Goal: Task Accomplishment & Management: Manage account settings

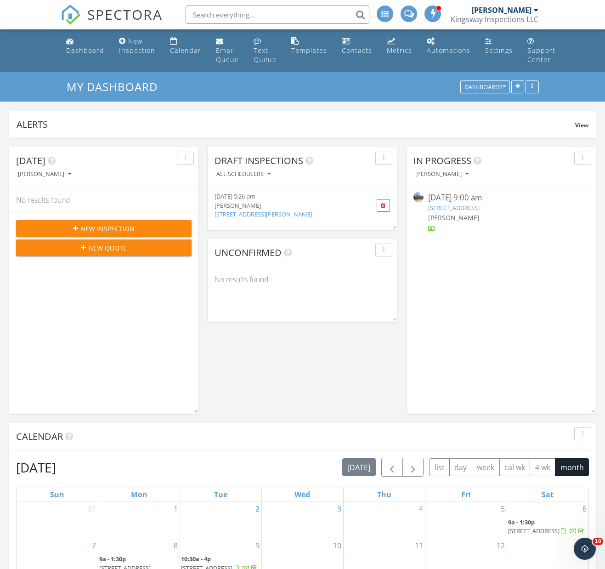
click at [519, 6] on div "[PERSON_NAME]" at bounding box center [502, 10] width 60 height 9
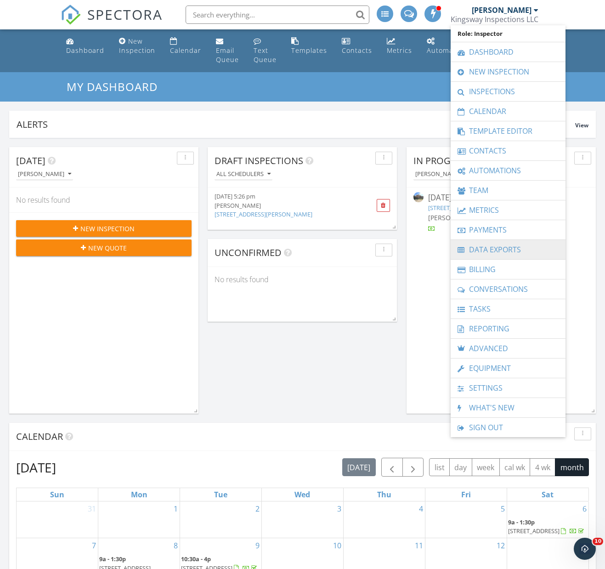
click at [480, 247] on link "Data Exports" at bounding box center [508, 249] width 106 height 19
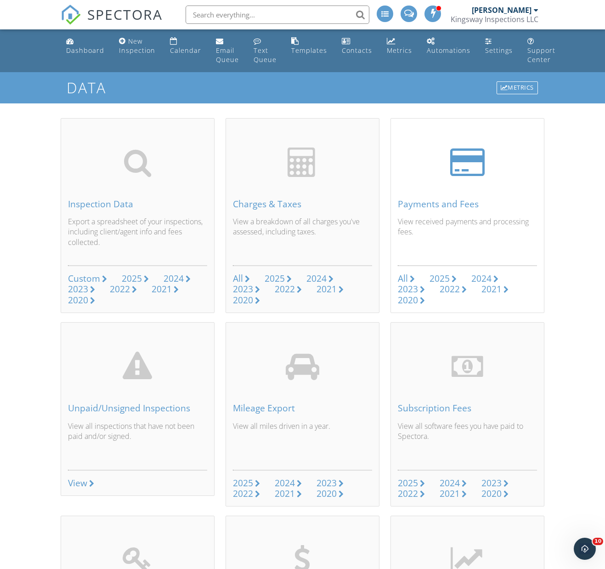
click at [445, 278] on div "2025" at bounding box center [440, 278] width 20 height 12
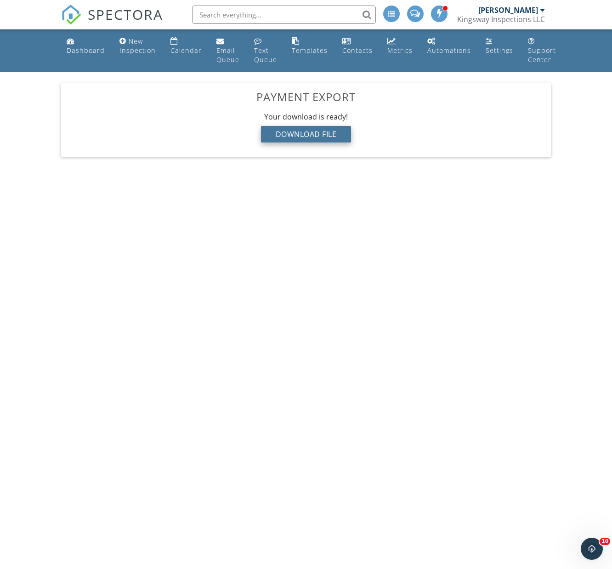
click at [325, 133] on div "Download File" at bounding box center [306, 134] width 90 height 17
click at [537, 15] on div "Kingsway Inspections LLC" at bounding box center [501, 19] width 88 height 9
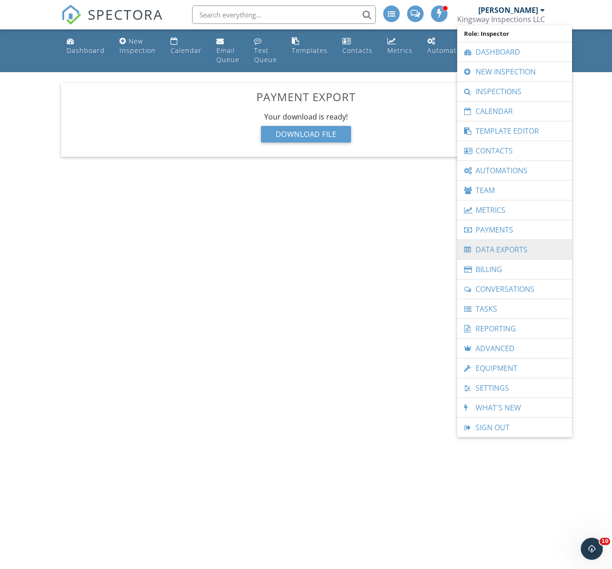
click at [498, 254] on link "Data Exports" at bounding box center [515, 249] width 106 height 19
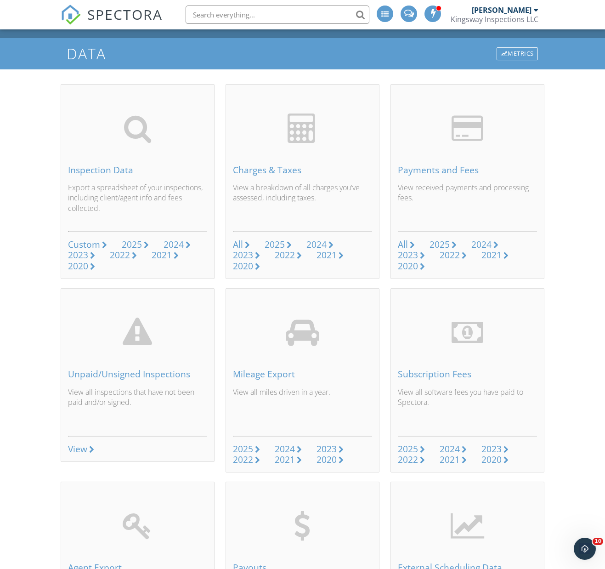
scroll to position [36, 0]
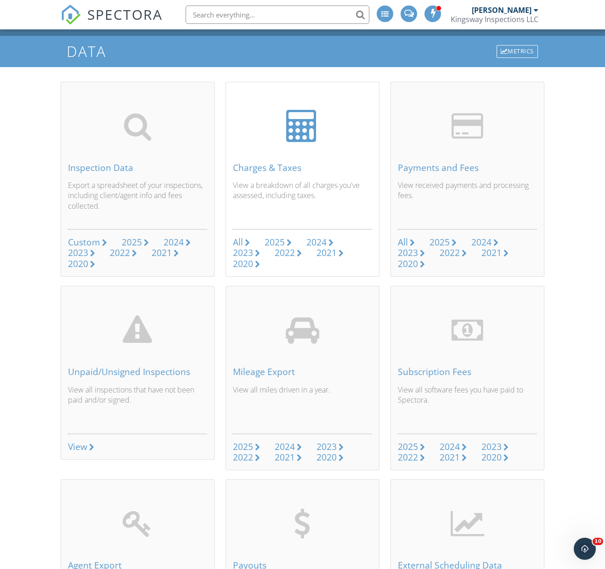
click at [272, 242] on div "2025" at bounding box center [275, 242] width 20 height 12
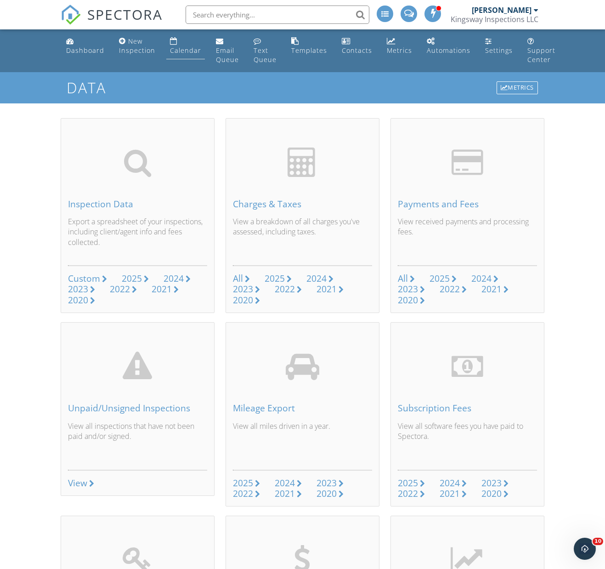
click at [187, 57] on link "Calendar" at bounding box center [185, 46] width 39 height 26
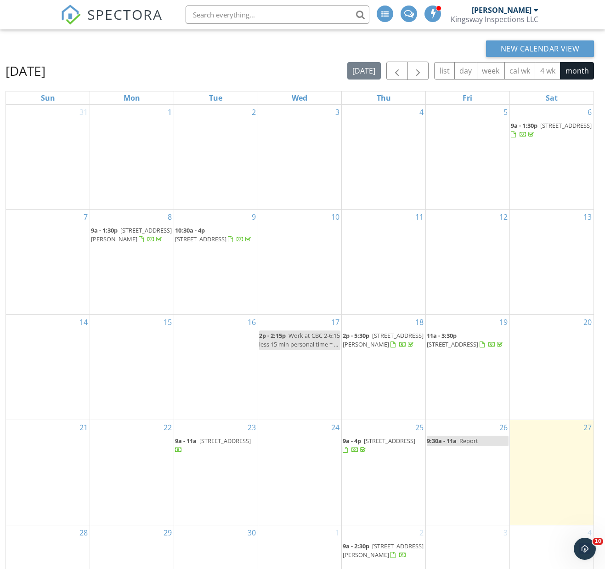
scroll to position [141, 0]
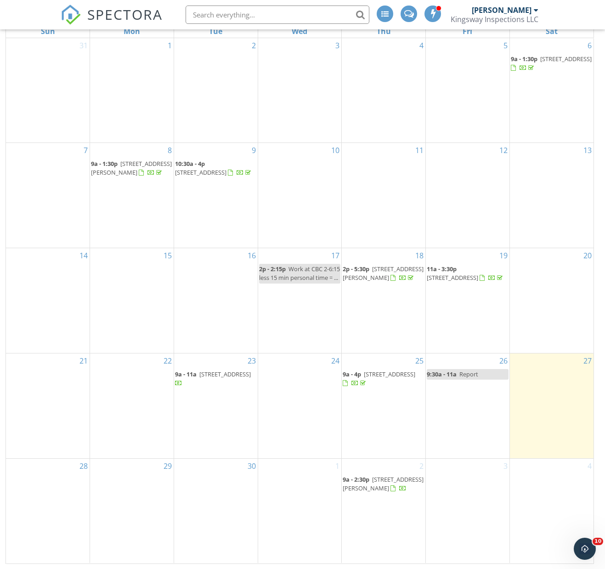
click at [446, 378] on span "9:30a - 11a" at bounding box center [442, 374] width 30 height 8
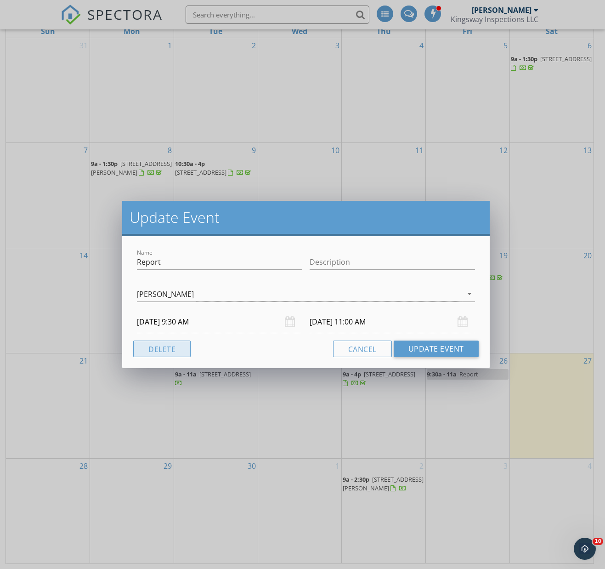
click at [171, 346] on button "Delete" at bounding box center [161, 348] width 57 height 17
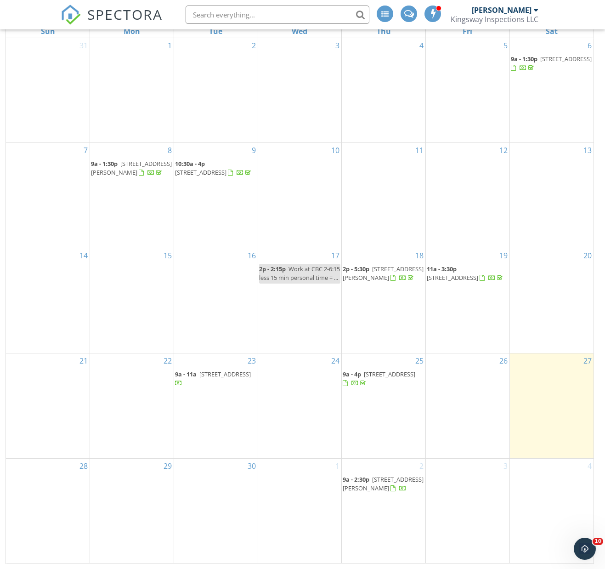
click at [309, 268] on span "Work at CBC 2-6:15 less 15 min personal time = ..." at bounding box center [299, 273] width 81 height 17
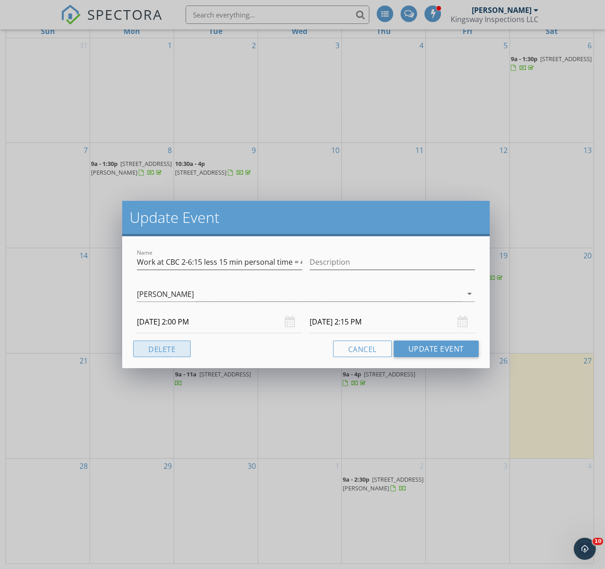
click at [176, 348] on button "Delete" at bounding box center [161, 348] width 57 height 17
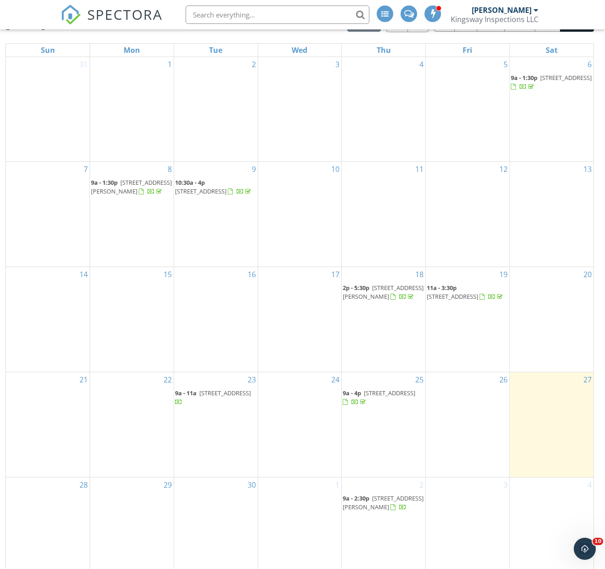
scroll to position [120, 0]
